Goal: Task Accomplishment & Management: Manage account settings

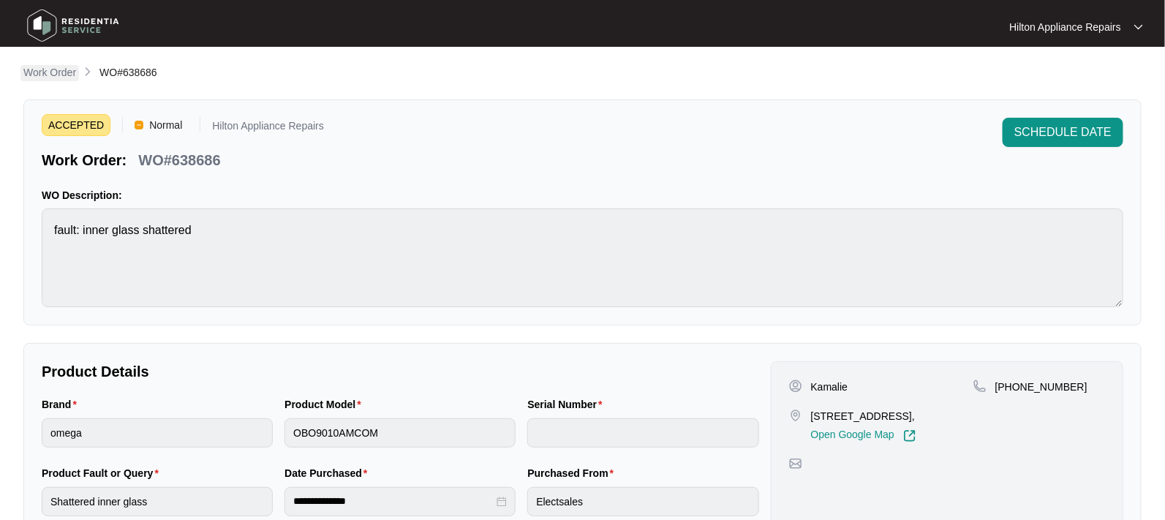
click at [47, 74] on p "Work Order" at bounding box center [49, 72] width 53 height 15
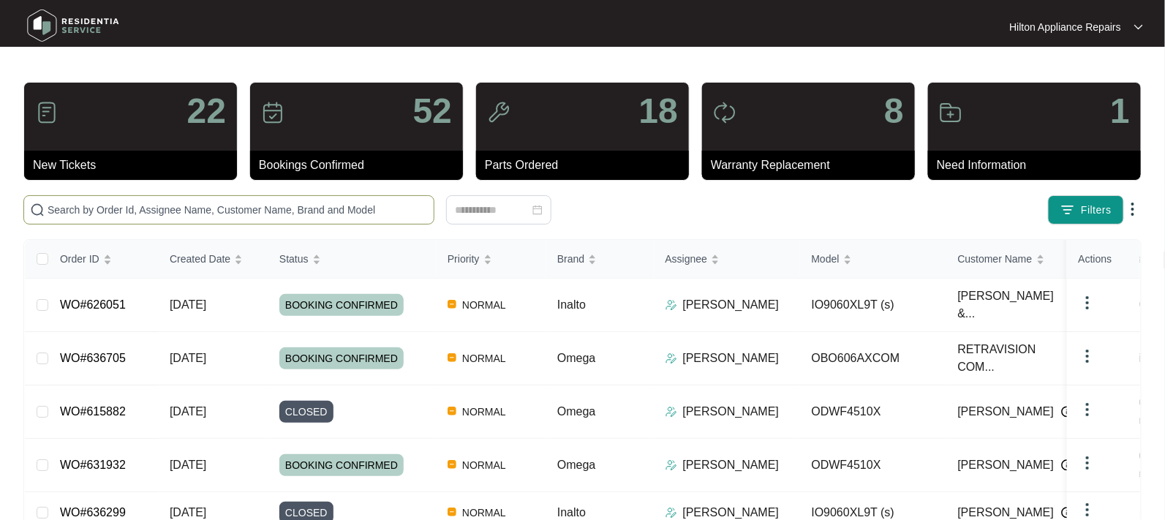
click at [82, 211] on input "text" at bounding box center [238, 210] width 380 height 16
paste input "638230"
type input "638230"
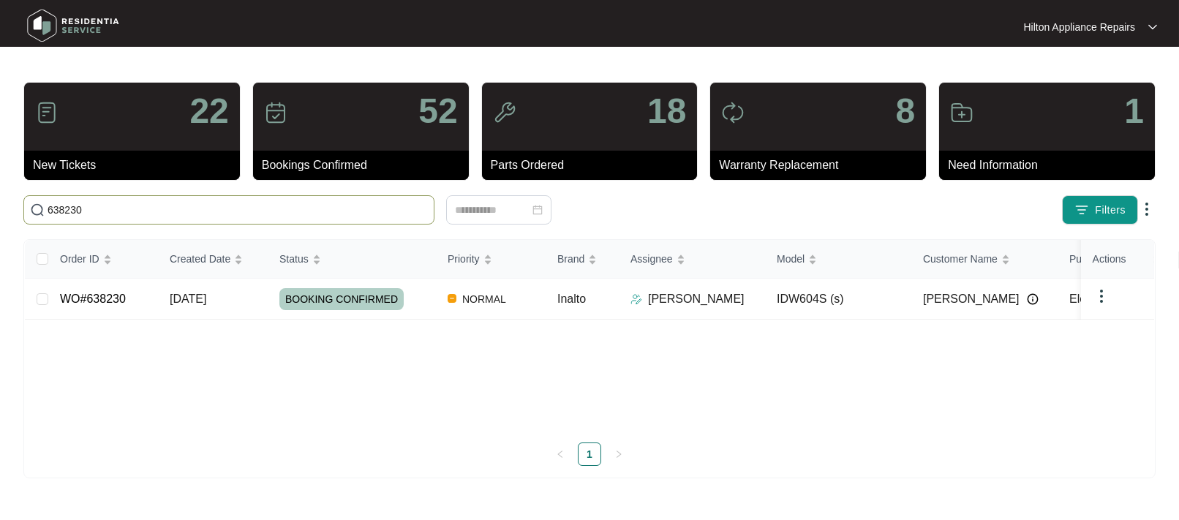
drag, startPoint x: 79, startPoint y: 208, endPoint x: -48, endPoint y: 206, distance: 126.5
click at [0, 206] on html "Hilton Appliance Repairs Hilton App... 22 New Tickets 52 Bookings Confirmed 18 …" at bounding box center [589, 260] width 1179 height 520
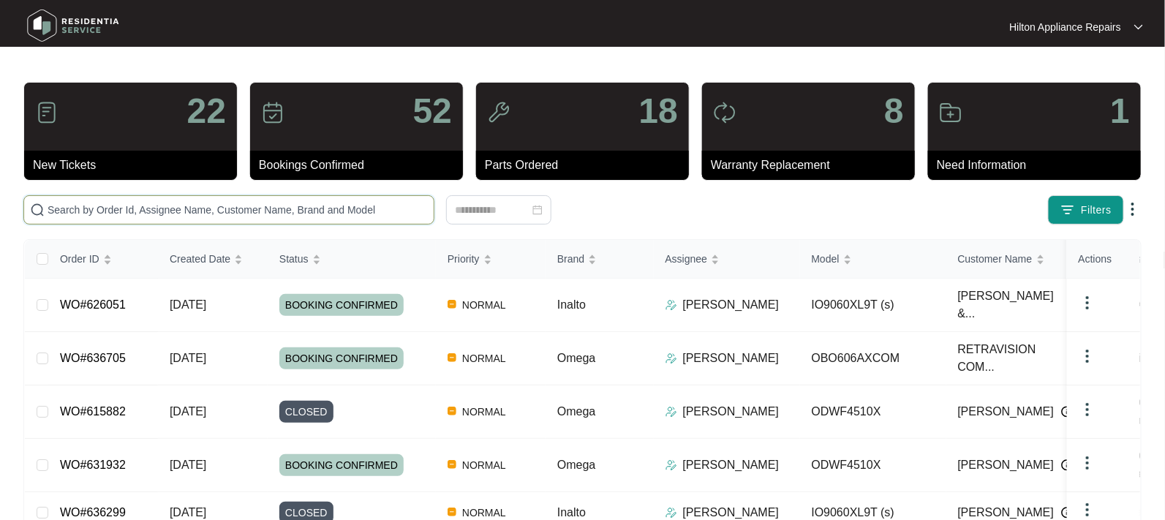
click at [55, 208] on input "text" at bounding box center [238, 210] width 380 height 16
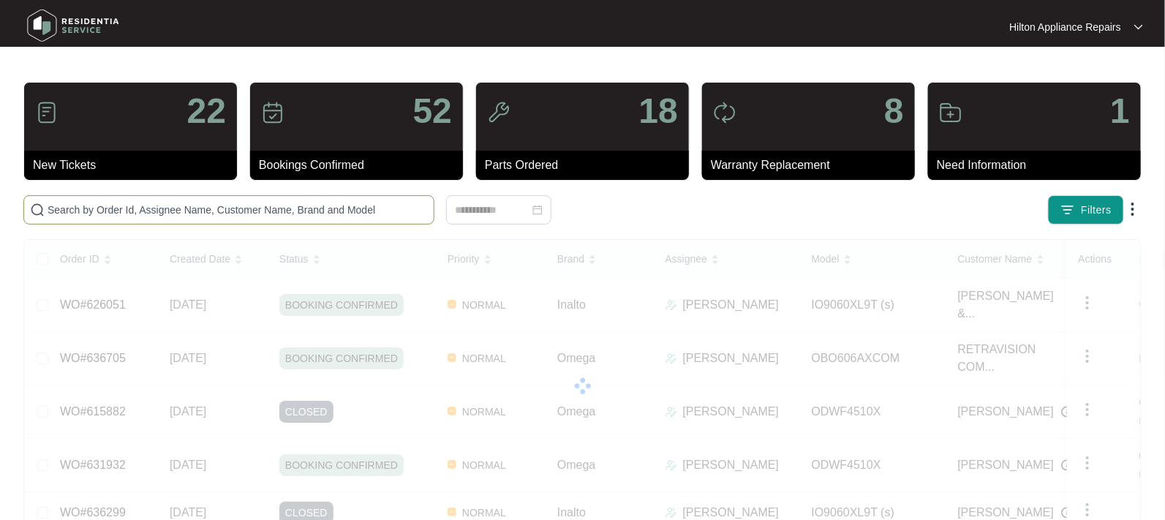
paste input "WO#638230"
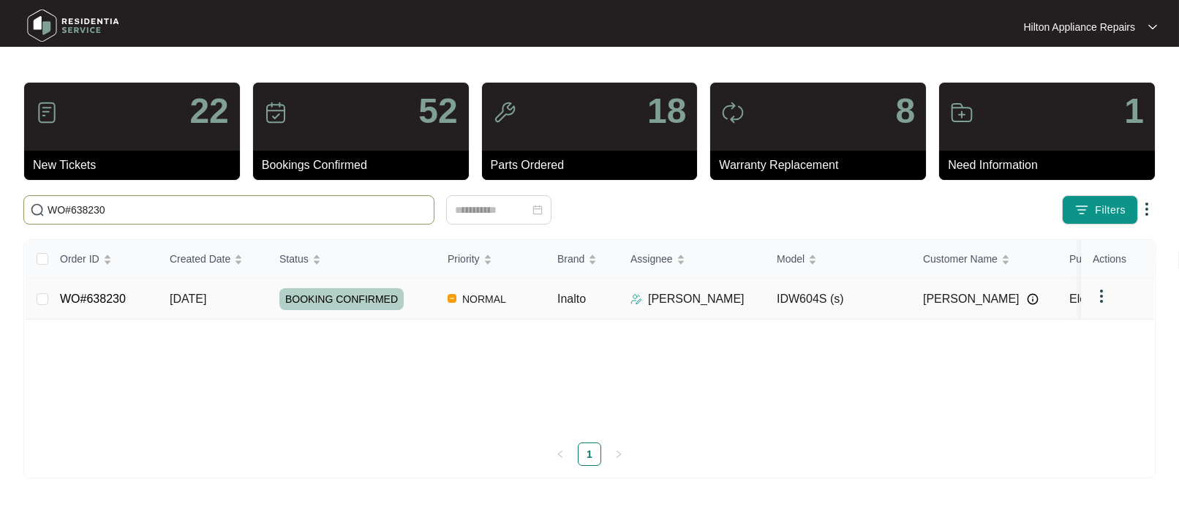
type input "WO#638230"
click at [186, 293] on span "[DATE]" at bounding box center [188, 299] width 37 height 12
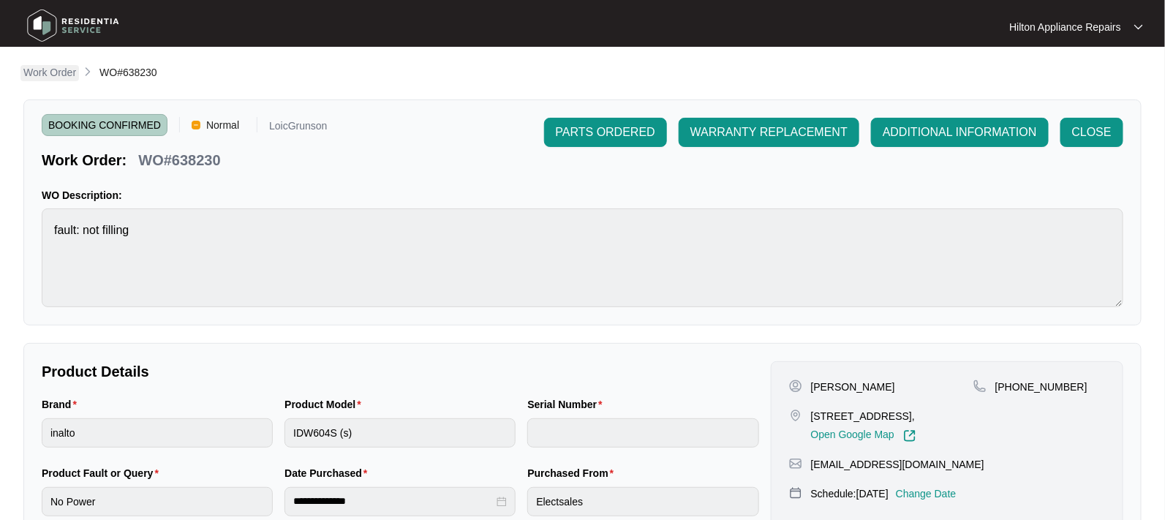
click at [47, 70] on p "Work Order" at bounding box center [49, 72] width 53 height 15
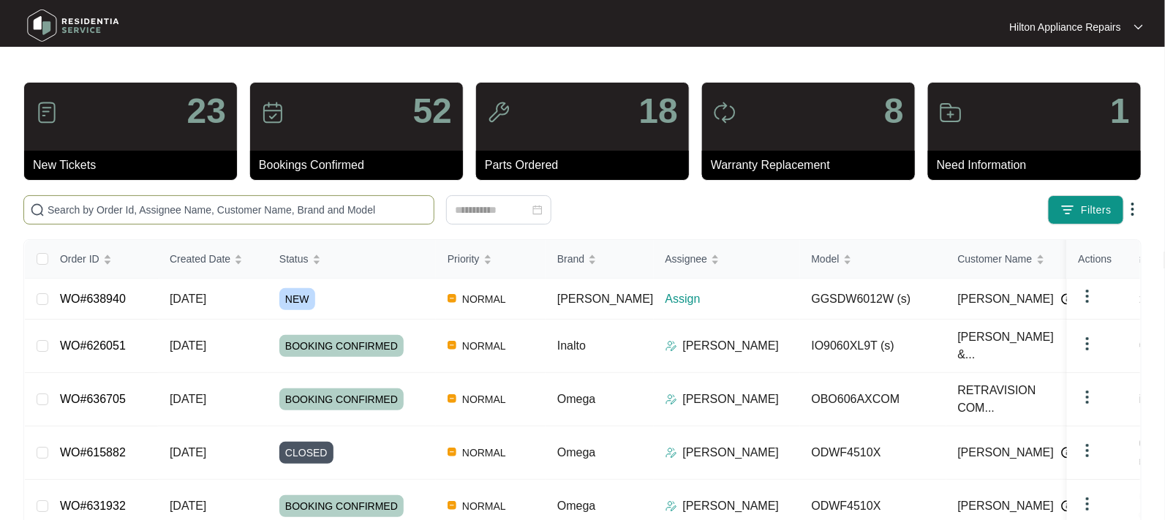
click at [102, 208] on input "text" at bounding box center [238, 210] width 380 height 16
paste input "WO#638324"
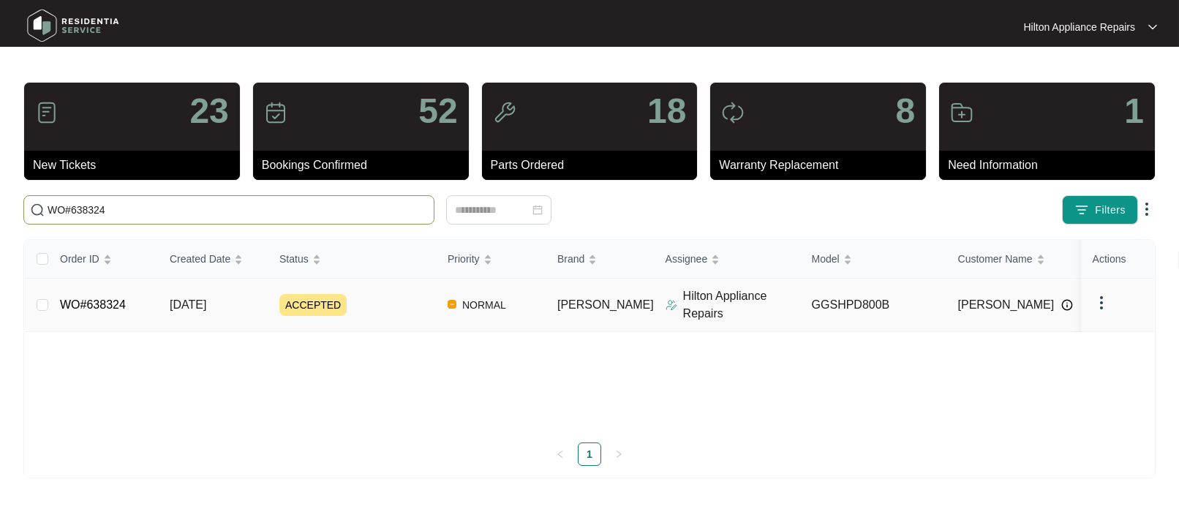
type input "WO#638324"
click at [200, 303] on span "[DATE]" at bounding box center [188, 304] width 37 height 12
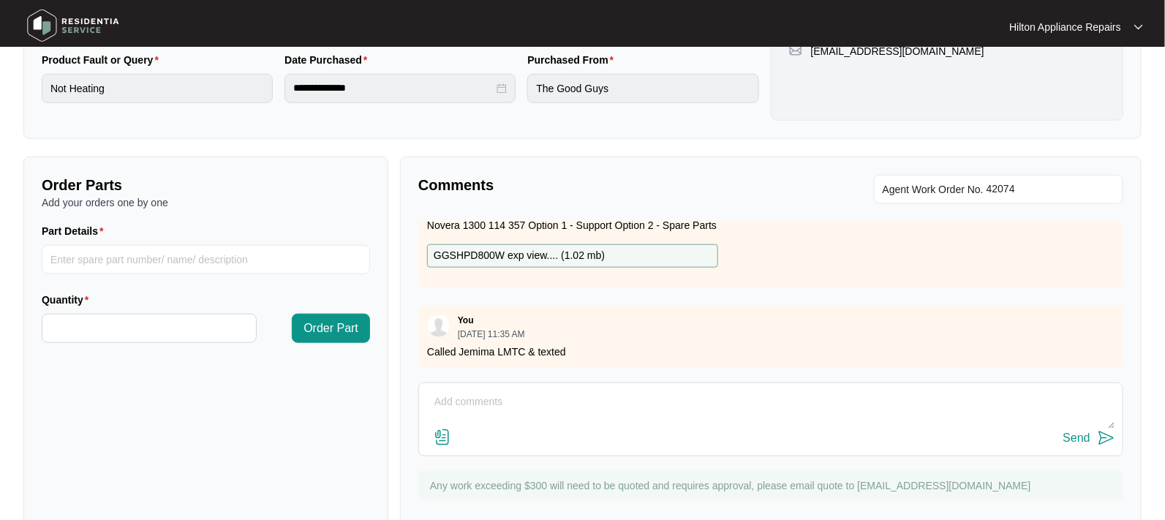
scroll to position [448, 0]
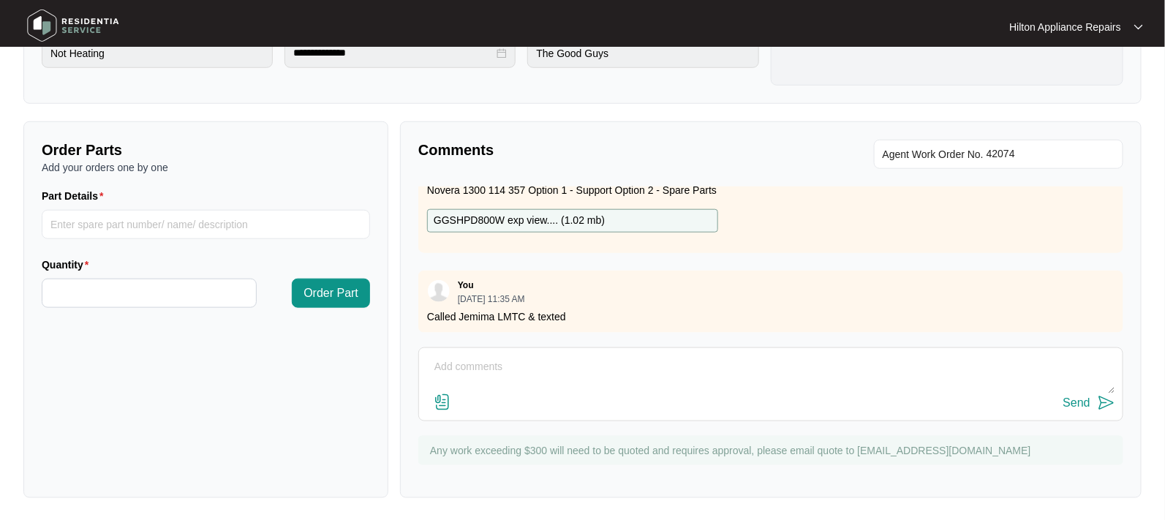
click at [456, 360] on textarea at bounding box center [770, 374] width 689 height 38
paste textarea "Called Jemima LMTC & texted"
type textarea "Called Jemima LMTC & texted"
click at [1071, 405] on div "Send" at bounding box center [1076, 402] width 27 height 13
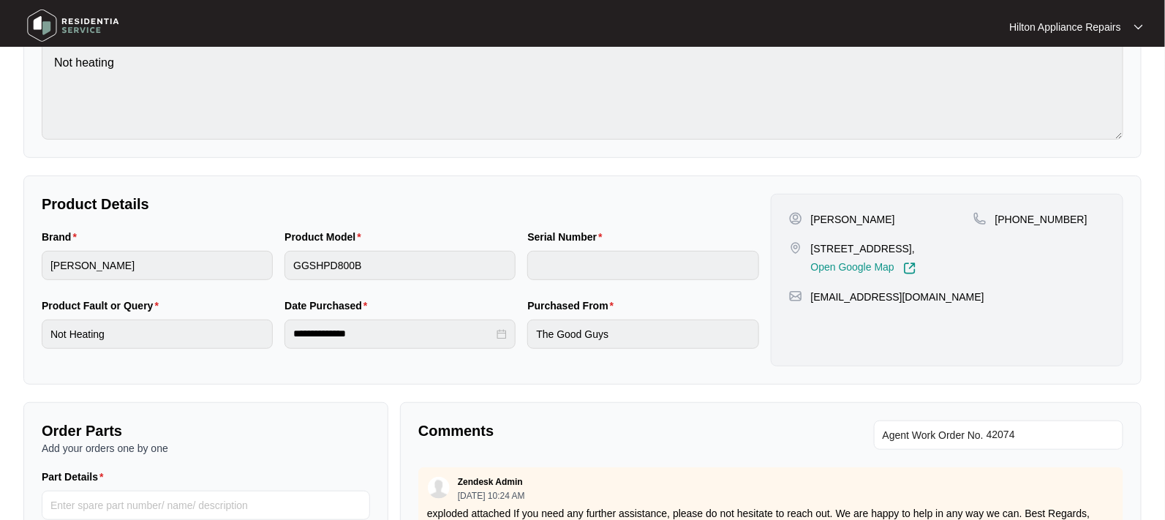
scroll to position [0, 0]
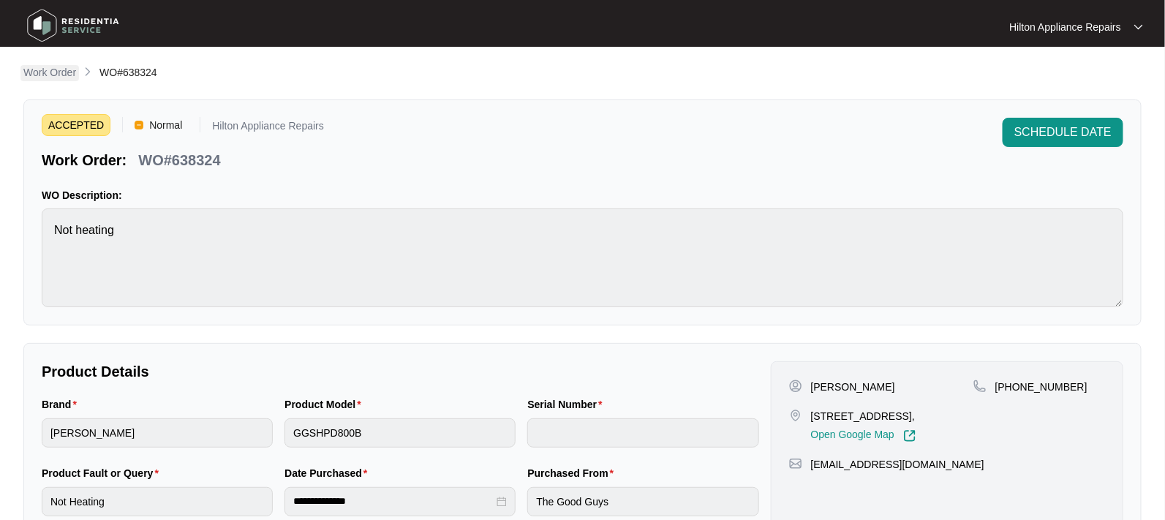
click at [53, 69] on p "Work Order" at bounding box center [49, 72] width 53 height 15
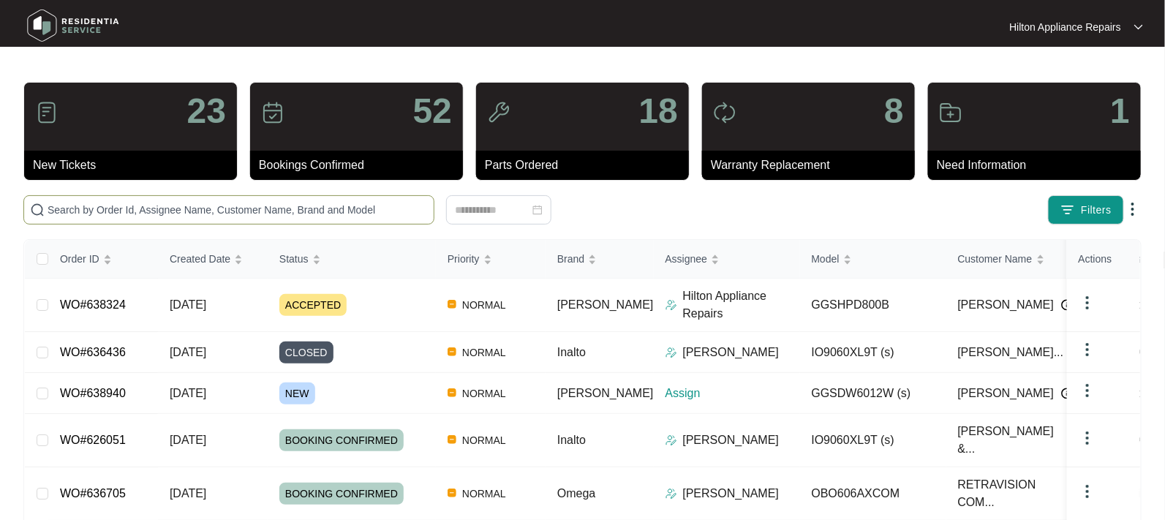
click at [86, 205] on input "text" at bounding box center [238, 210] width 380 height 16
paste input "638940"
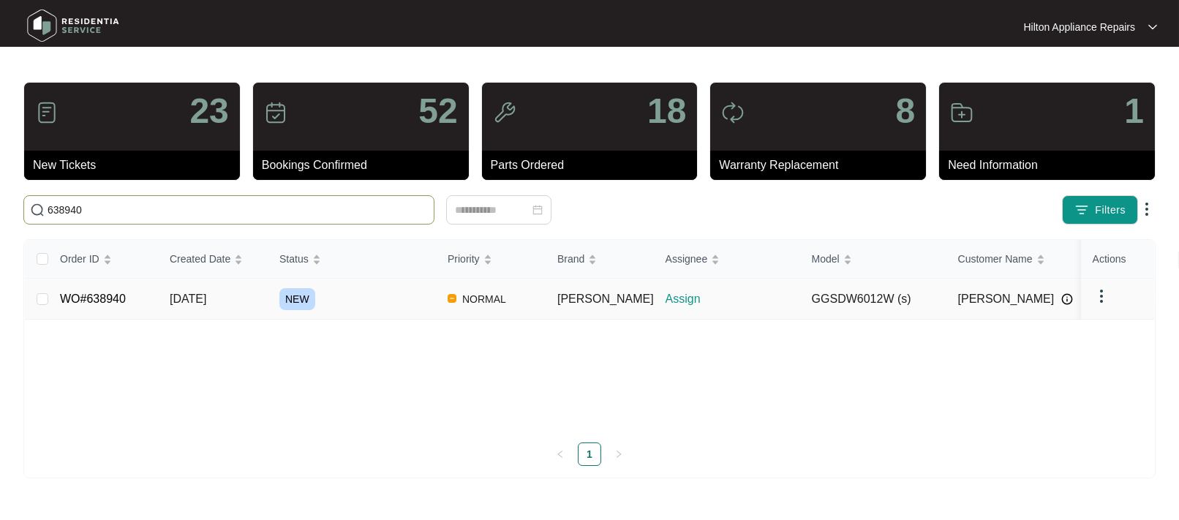
type input "638940"
click at [195, 298] on span "[DATE]" at bounding box center [188, 299] width 37 height 12
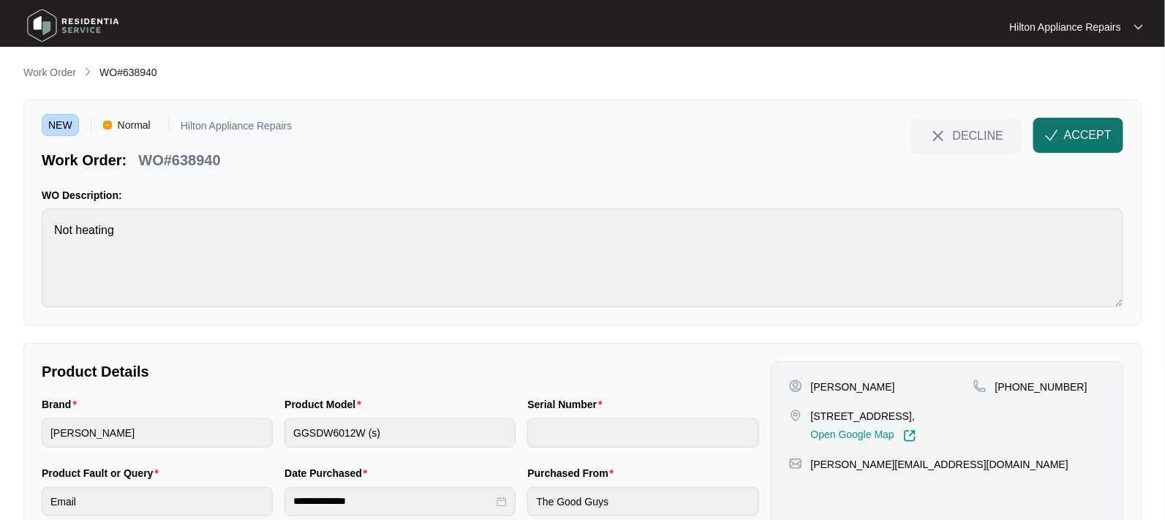
click at [1071, 141] on span "ACCEPT" at bounding box center [1088, 136] width 48 height 18
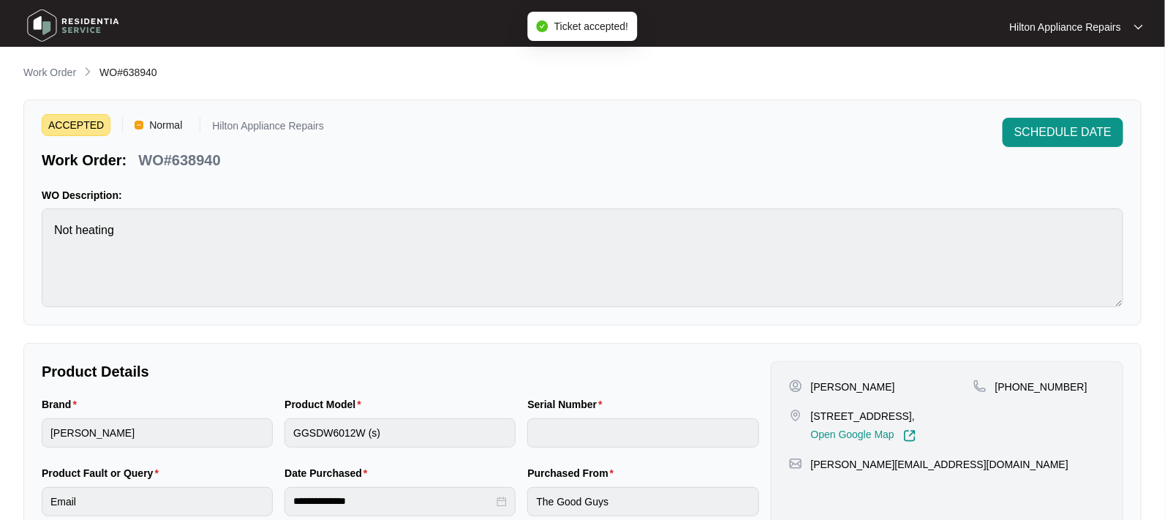
drag, startPoint x: 916, startPoint y: 415, endPoint x: 810, endPoint y: 413, distance: 106.0
click at [810, 413] on div "[STREET_ADDRESS], Open Google Map" at bounding box center [881, 426] width 184 height 34
copy p "28 baystone rd Baldivis"
drag, startPoint x: 1068, startPoint y: 386, endPoint x: 1014, endPoint y: 379, distance: 53.9
click at [1014, 380] on div "[PHONE_NUMBER]" at bounding box center [1039, 387] width 132 height 15
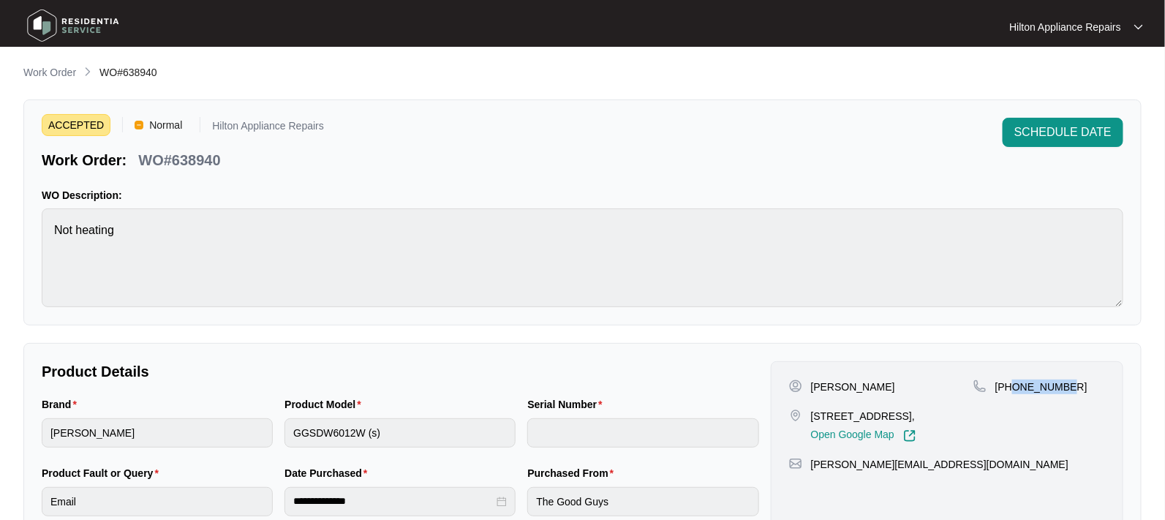
copy p "418899490"
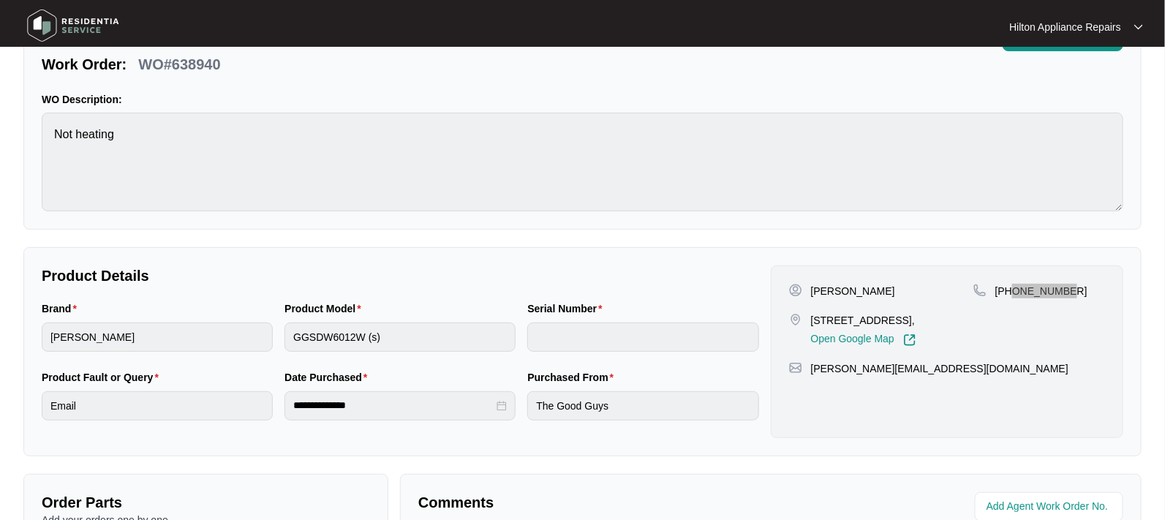
scroll to position [183, 0]
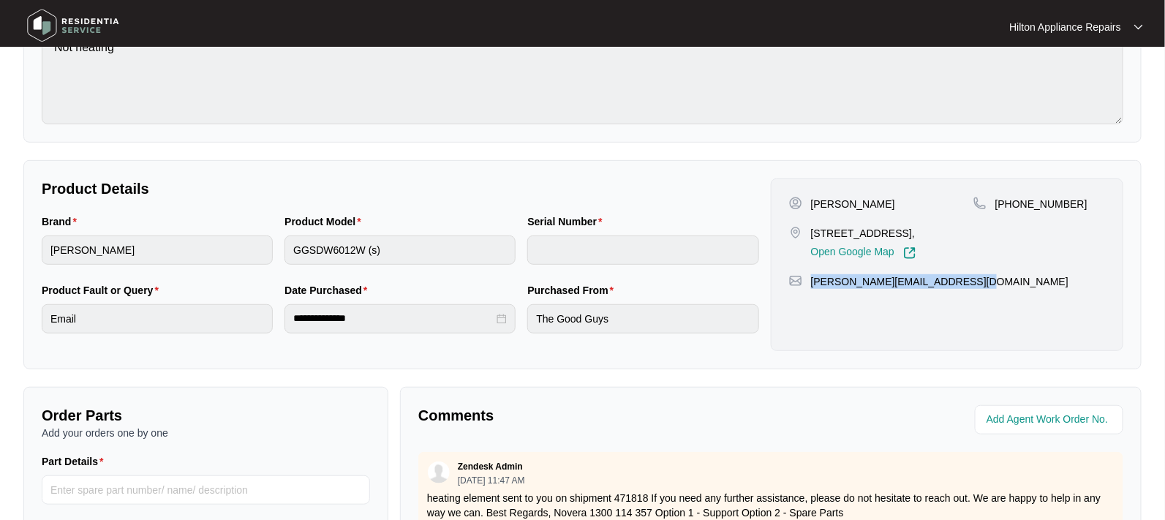
drag, startPoint x: 969, startPoint y: 283, endPoint x: 807, endPoint y: 283, distance: 162.3
click at [807, 283] on div "[PERSON_NAME][EMAIL_ADDRESS][DOMAIN_NAME]" at bounding box center [947, 281] width 316 height 15
copy p "[PERSON_NAME][EMAIL_ADDRESS][DOMAIN_NAME]"
click at [263, 238] on div "Brand [PERSON_NAME] Product Model GGSDW6012W (s) Serial Number" at bounding box center [400, 248] width 729 height 69
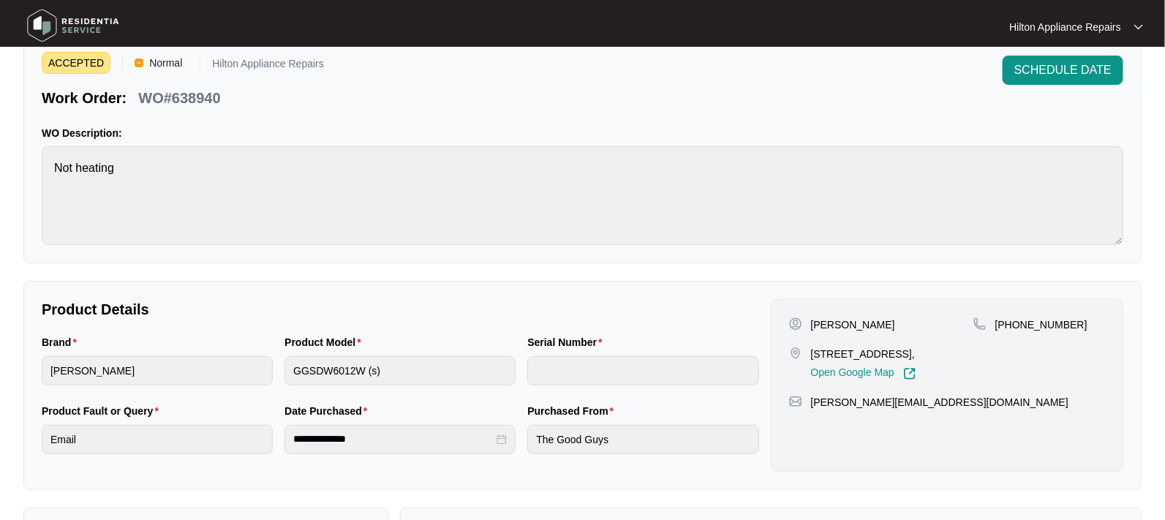
scroll to position [0, 0]
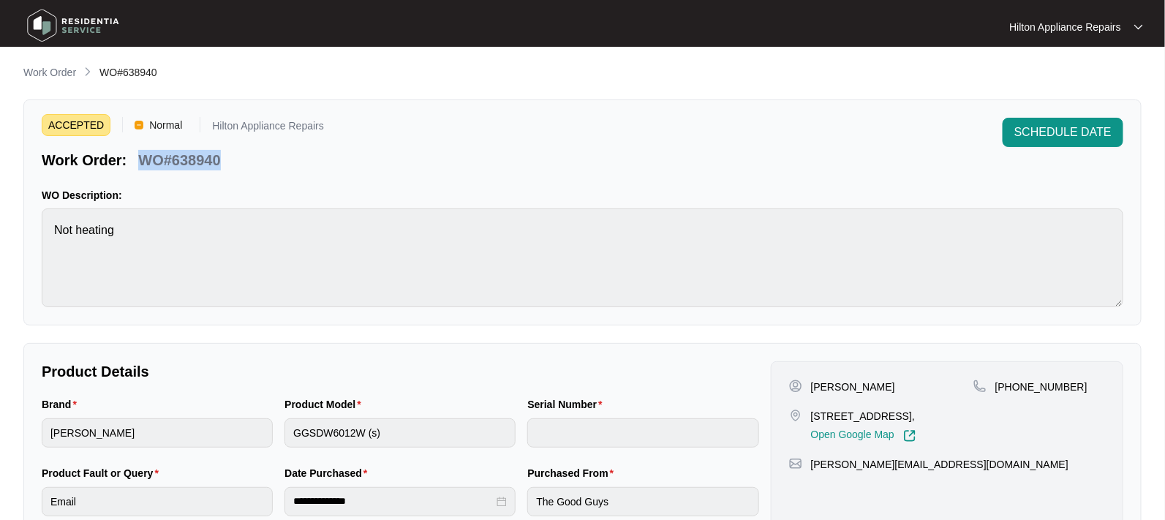
drag, startPoint x: 211, startPoint y: 165, endPoint x: 140, endPoint y: 154, distance: 71.8
click at [140, 154] on div "Work Order: WO#638940" at bounding box center [183, 158] width 282 height 26
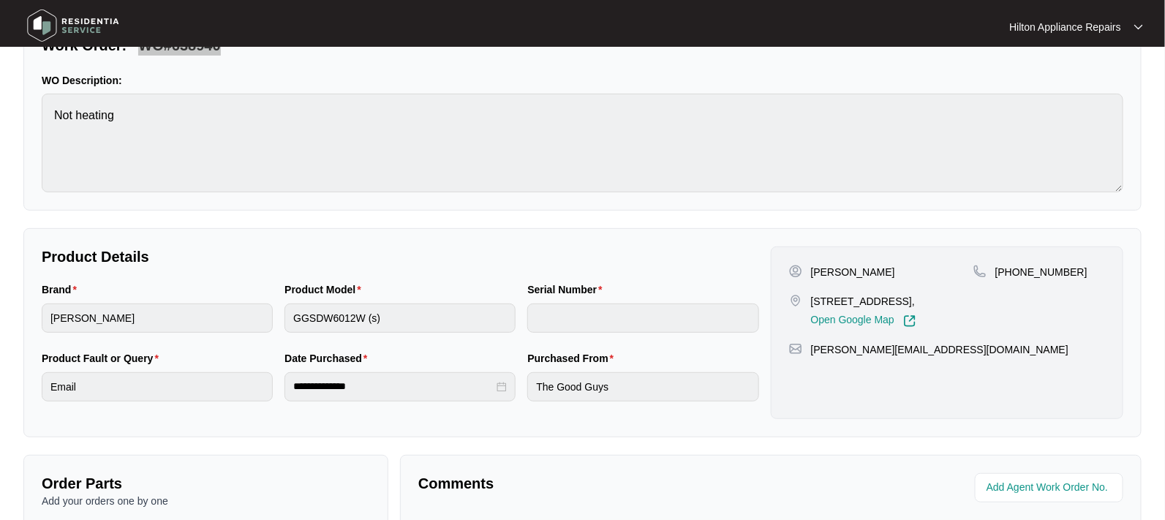
scroll to position [183, 0]
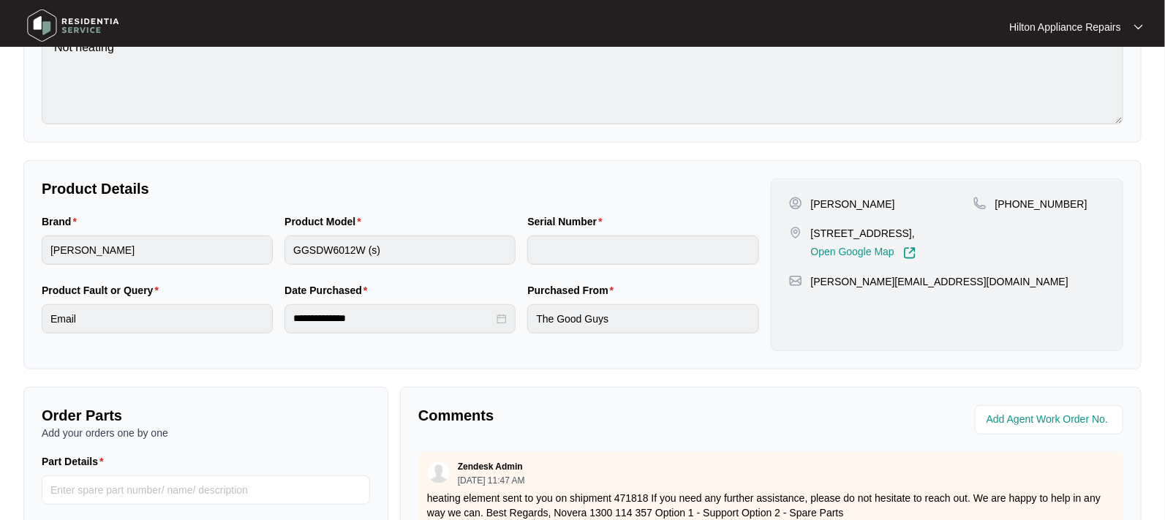
click at [268, 243] on div "Brand [PERSON_NAME] Product Model GGSDW6012W (s) Serial Number" at bounding box center [400, 248] width 729 height 69
click at [1019, 412] on input "string" at bounding box center [1050, 420] width 128 height 18
type input "42109"
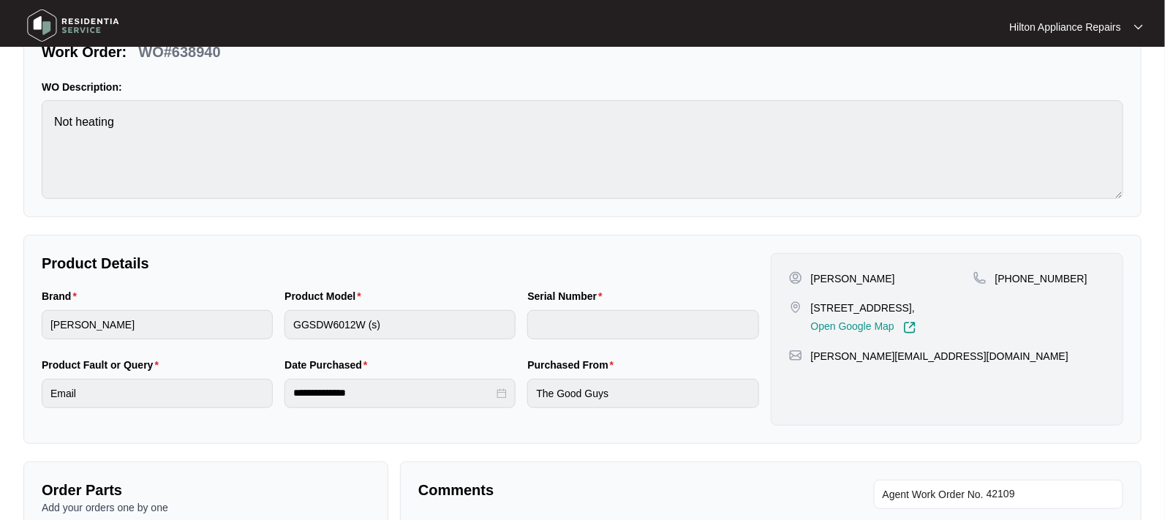
scroll to position [0, 0]
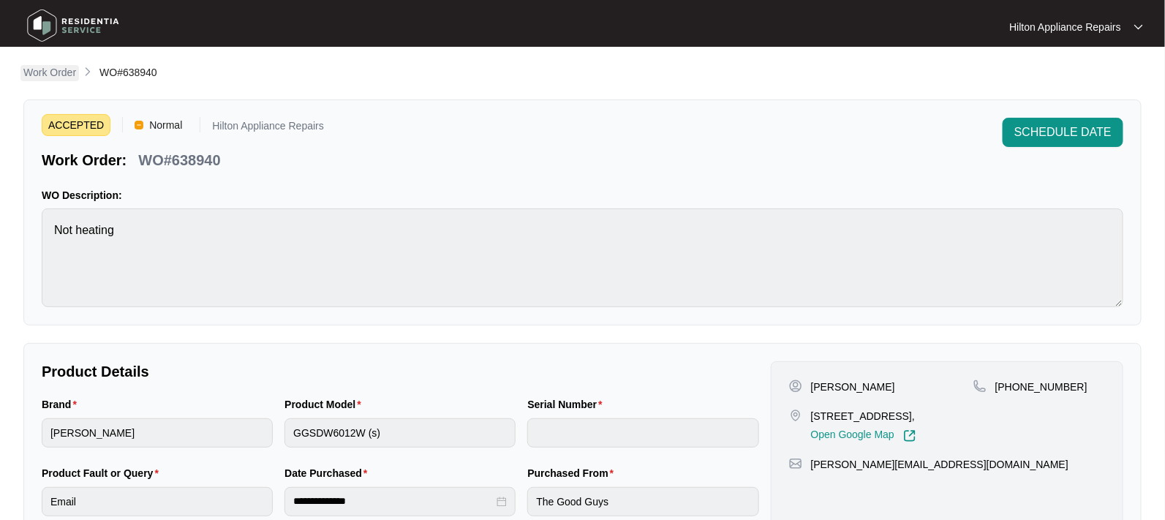
click at [44, 70] on p "Work Order" at bounding box center [49, 72] width 53 height 15
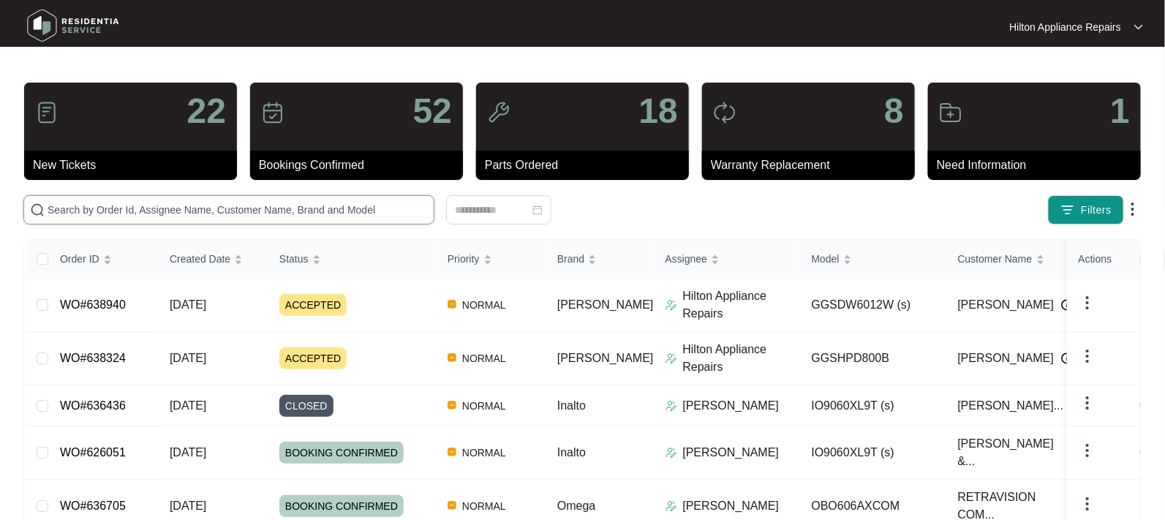
click at [66, 206] on input "text" at bounding box center [238, 210] width 380 height 16
paste input "WO#636939"
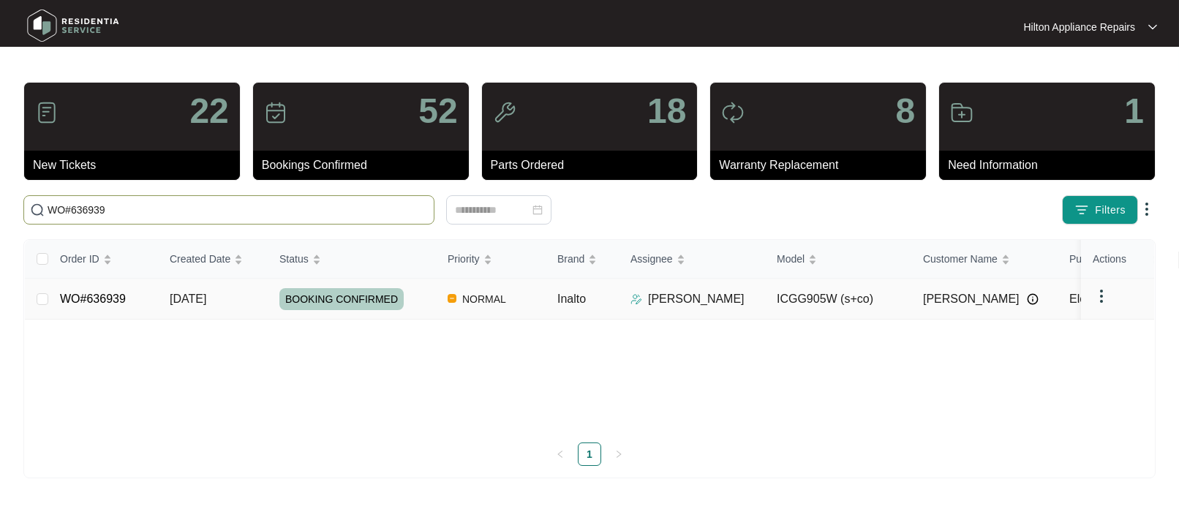
type input "WO#636939"
click at [206, 295] on span "[DATE]" at bounding box center [188, 299] width 37 height 12
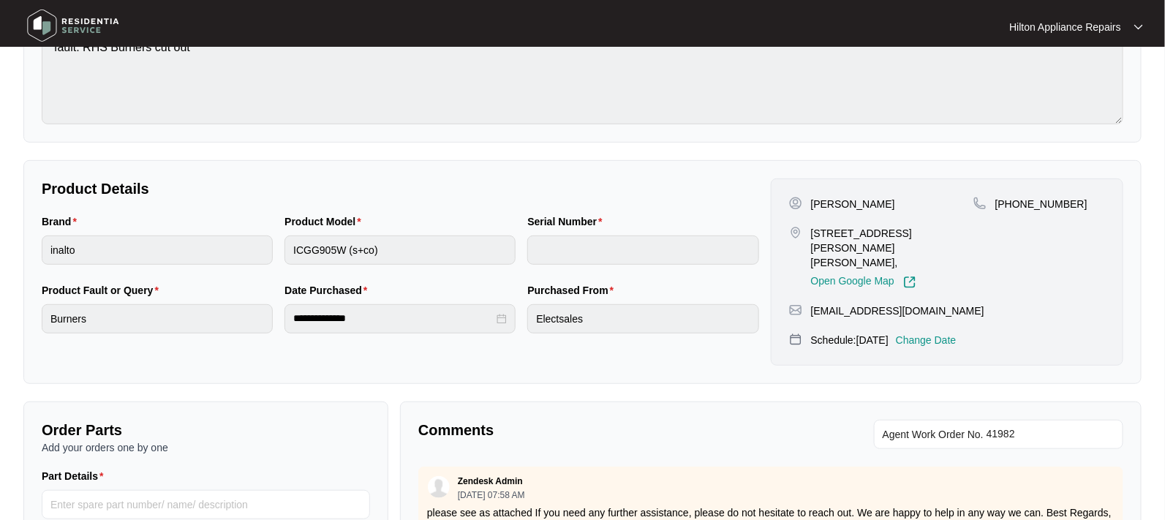
scroll to position [448, 0]
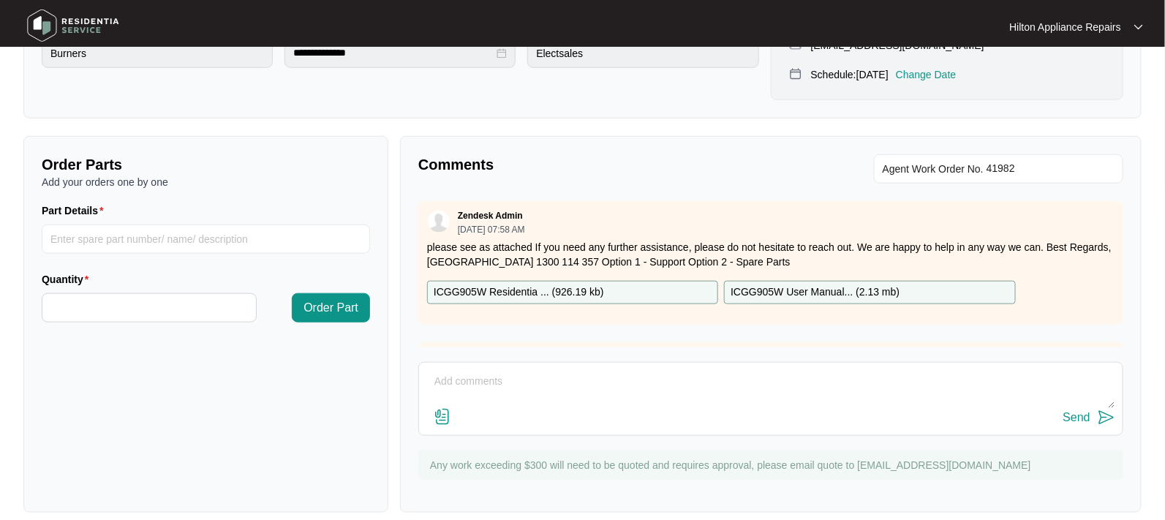
click at [450, 362] on div "Send" at bounding box center [770, 399] width 705 height 74
click at [438, 370] on textarea at bounding box center [770, 389] width 689 height 38
click at [534, 370] on textarea "Gas Tech report: "" at bounding box center [770, 389] width 689 height 38
paste textarea "INSTALLATION REPORT: Cooktop is installed correctly, but the regulator is not a…"
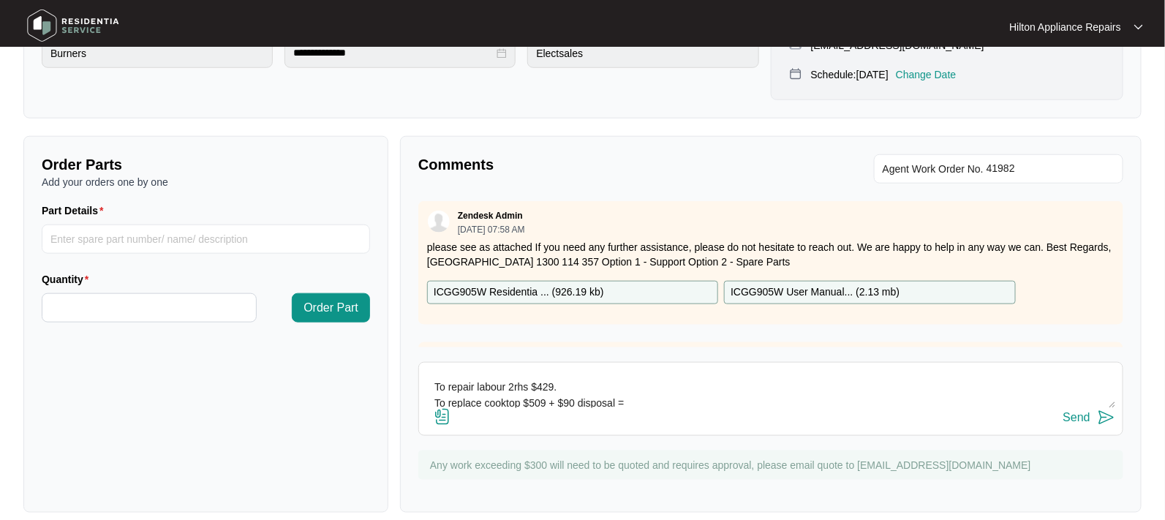
click at [634, 384] on textarea "Gas Tech report: " INSTALLATION REPORT: Cooktop is installed correctly, but the…" at bounding box center [770, 389] width 689 height 38
type textarea "Gas Tech report: " INSTALLATION REPORT: Cooktop is installed correctly, but the…"
click at [1065, 411] on div "Send" at bounding box center [1076, 417] width 27 height 13
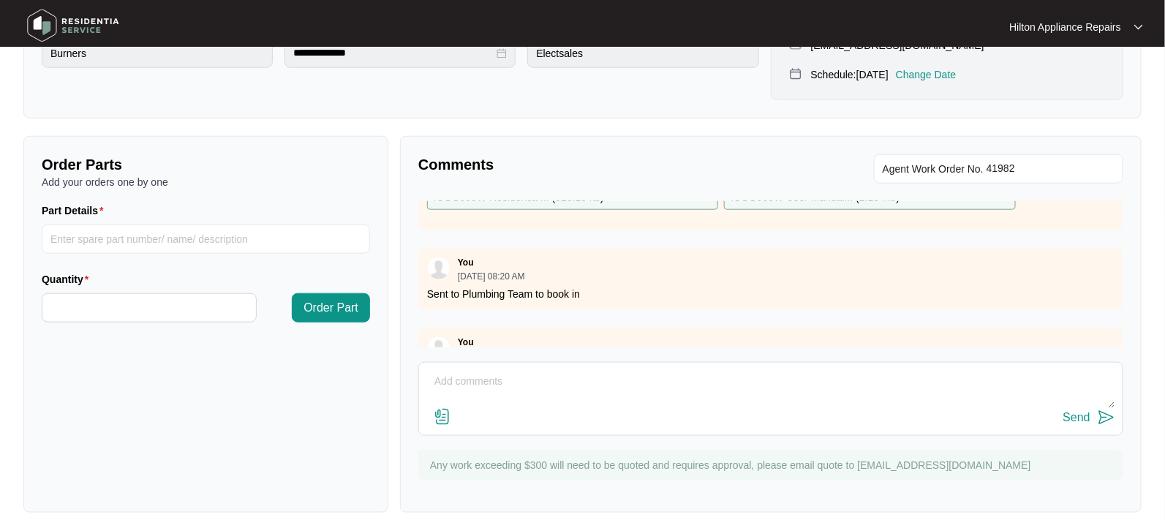
scroll to position [194, 0]
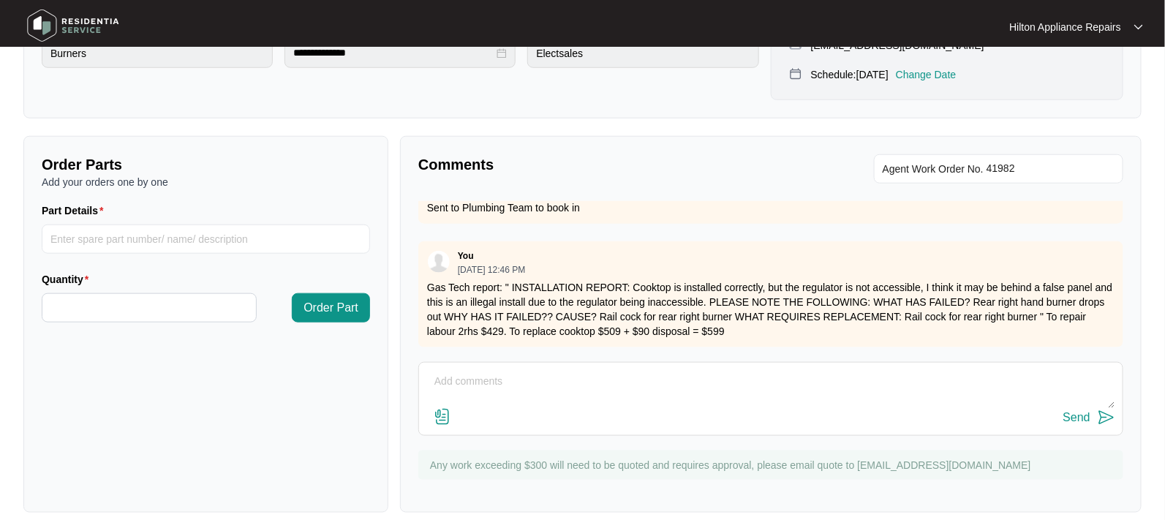
click at [471, 370] on textarea at bounding box center [770, 389] width 689 height 38
type textarea "P"
type textarea "Please see pictures attached"
click at [442, 408] on img at bounding box center [443, 417] width 18 height 18
click at [0, 0] on input "file" at bounding box center [0, 0] width 0 height 0
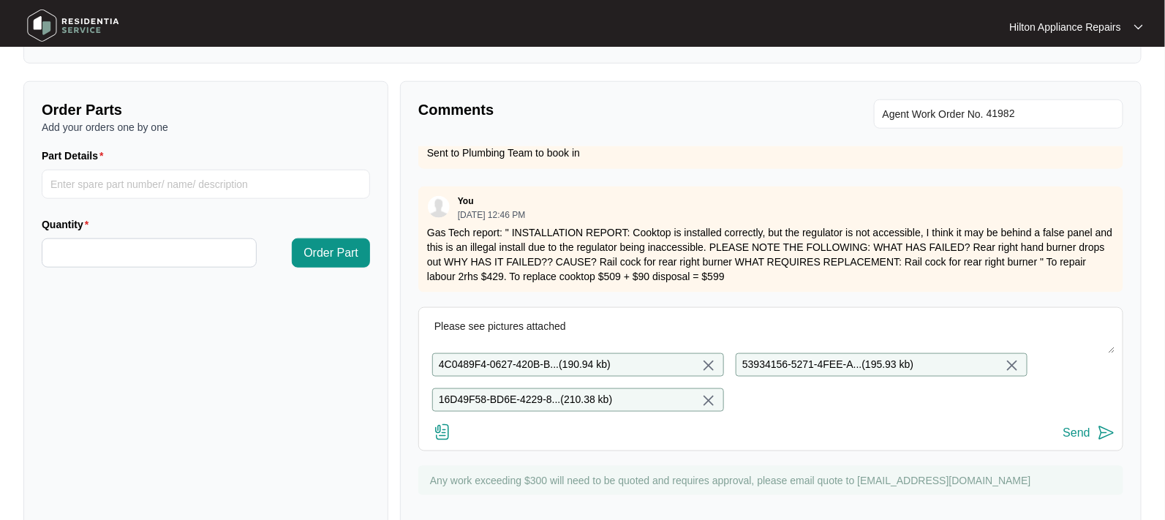
scroll to position [532, 0]
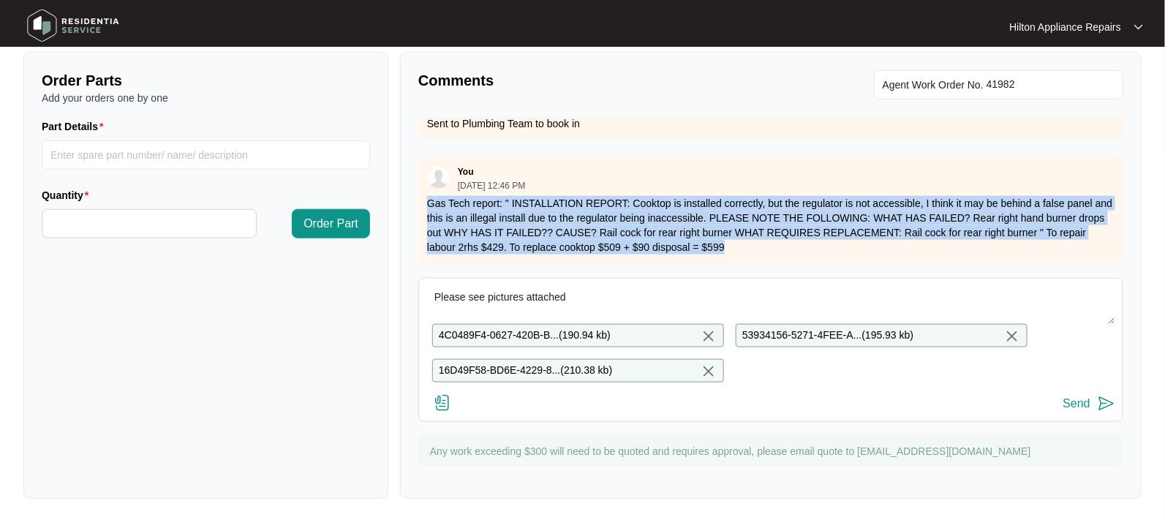
drag, startPoint x: 771, startPoint y: 221, endPoint x: 407, endPoint y: 167, distance: 368.1
click at [407, 167] on div "Comments Agent Work Order No. Zendesk Admin [DATE] 07:58 AM please see as attac…" at bounding box center [771, 275] width 742 height 447
copy p "Gas Tech report: " INSTALLATION REPORT: Cooktop is installed correctly, but the…"
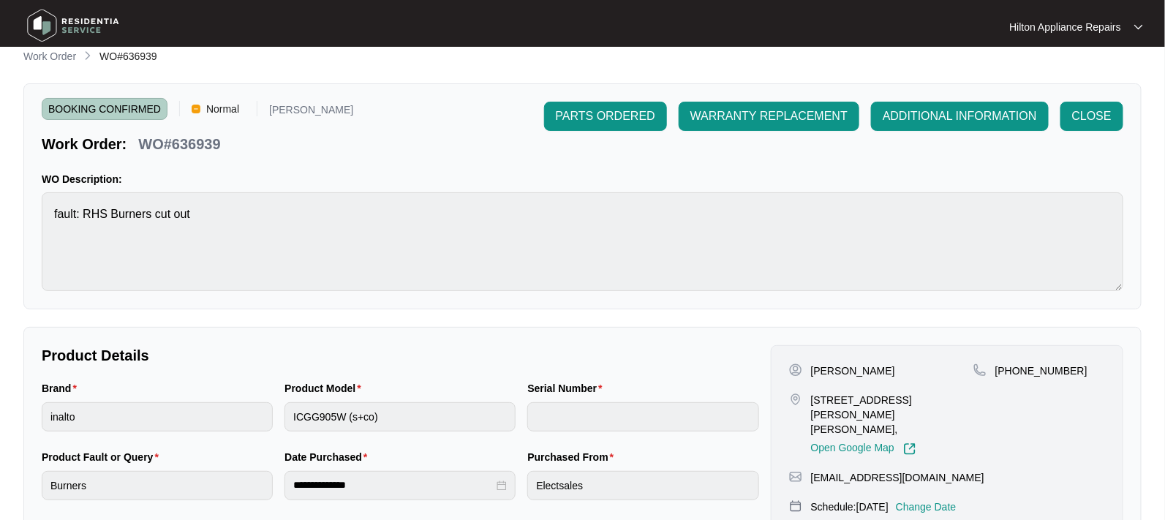
scroll to position [0, 0]
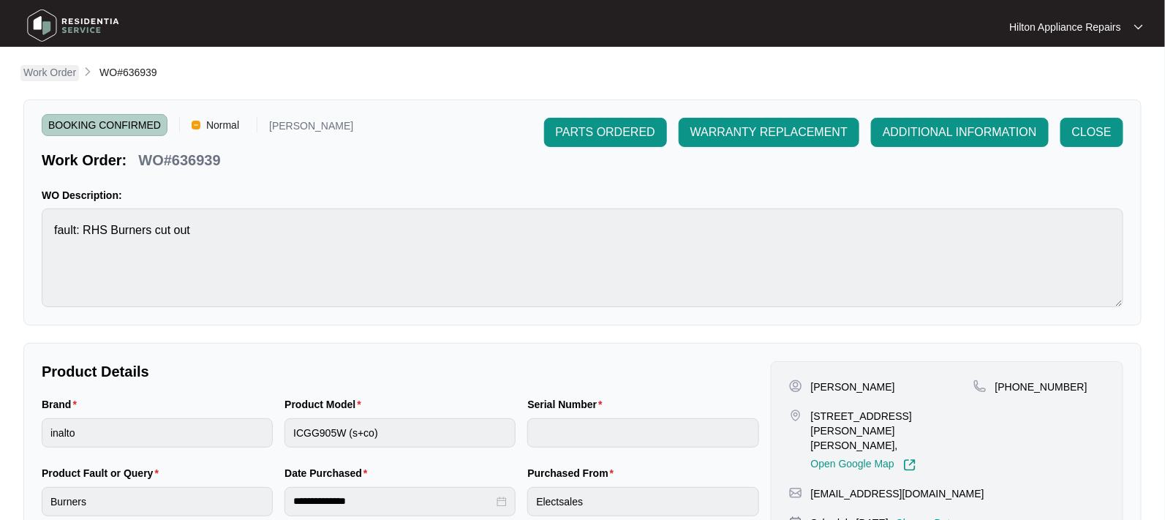
click at [46, 67] on p "Work Order" at bounding box center [49, 72] width 53 height 15
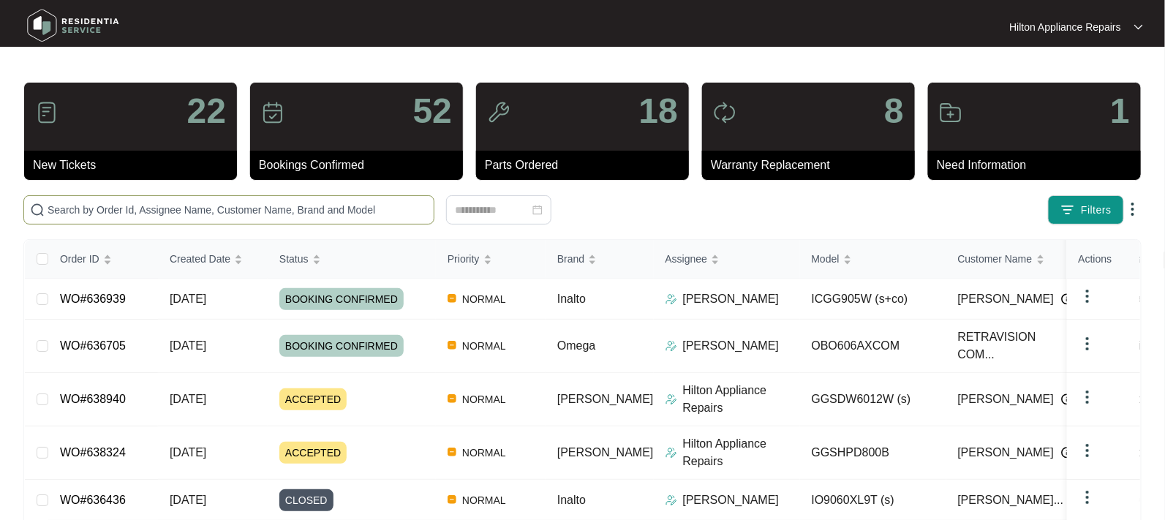
click at [64, 206] on input "text" at bounding box center [238, 210] width 380 height 16
paste input "WO#633652"
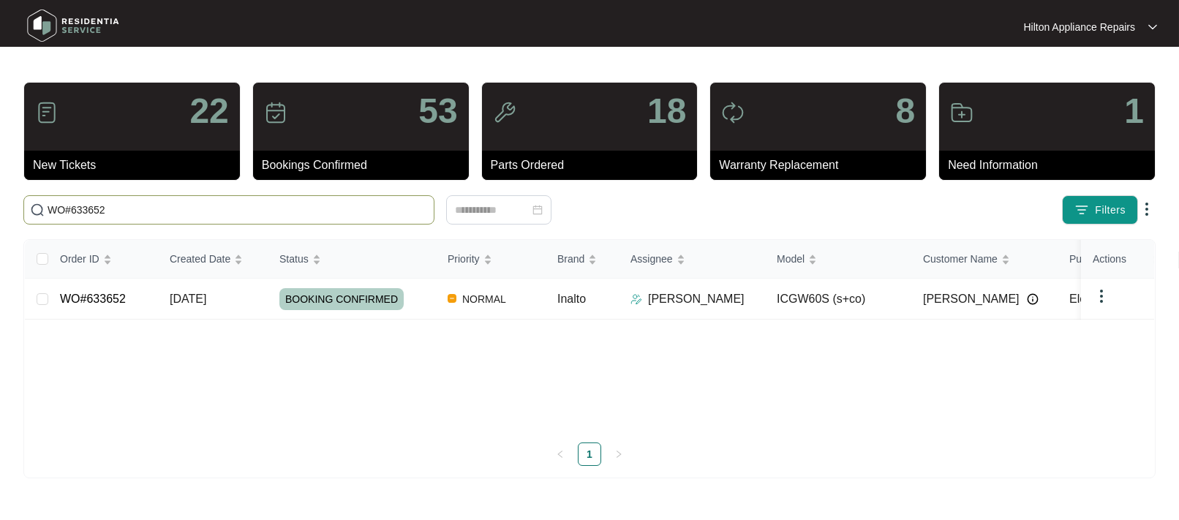
drag, startPoint x: 132, startPoint y: 208, endPoint x: 26, endPoint y: 208, distance: 105.3
click at [36, 210] on span "WO#633652" at bounding box center [228, 209] width 411 height 29
paste input "(638324"
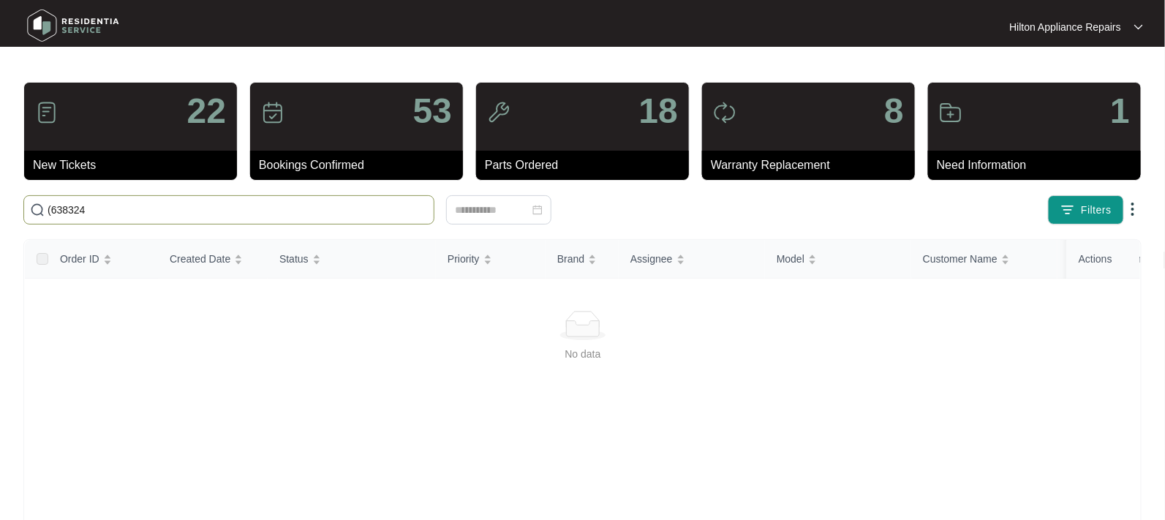
click at [53, 208] on input "(638324" at bounding box center [238, 210] width 380 height 16
click at [50, 210] on input "(638324" at bounding box center [238, 210] width 380 height 16
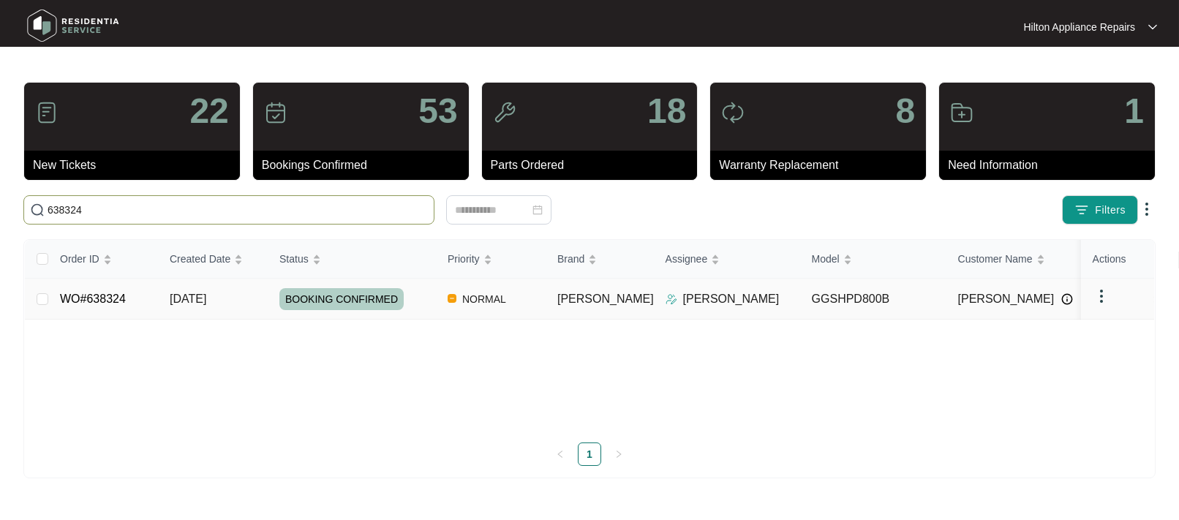
type input "638324"
click at [196, 295] on span "[DATE]" at bounding box center [188, 299] width 37 height 12
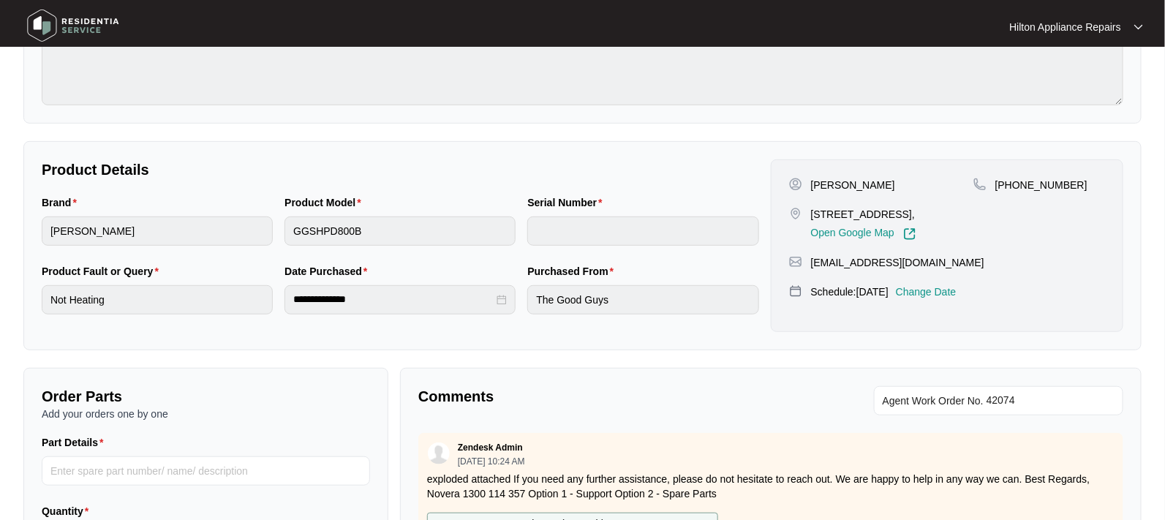
scroll to position [274, 0]
